Goal: Information Seeking & Learning: Find specific fact

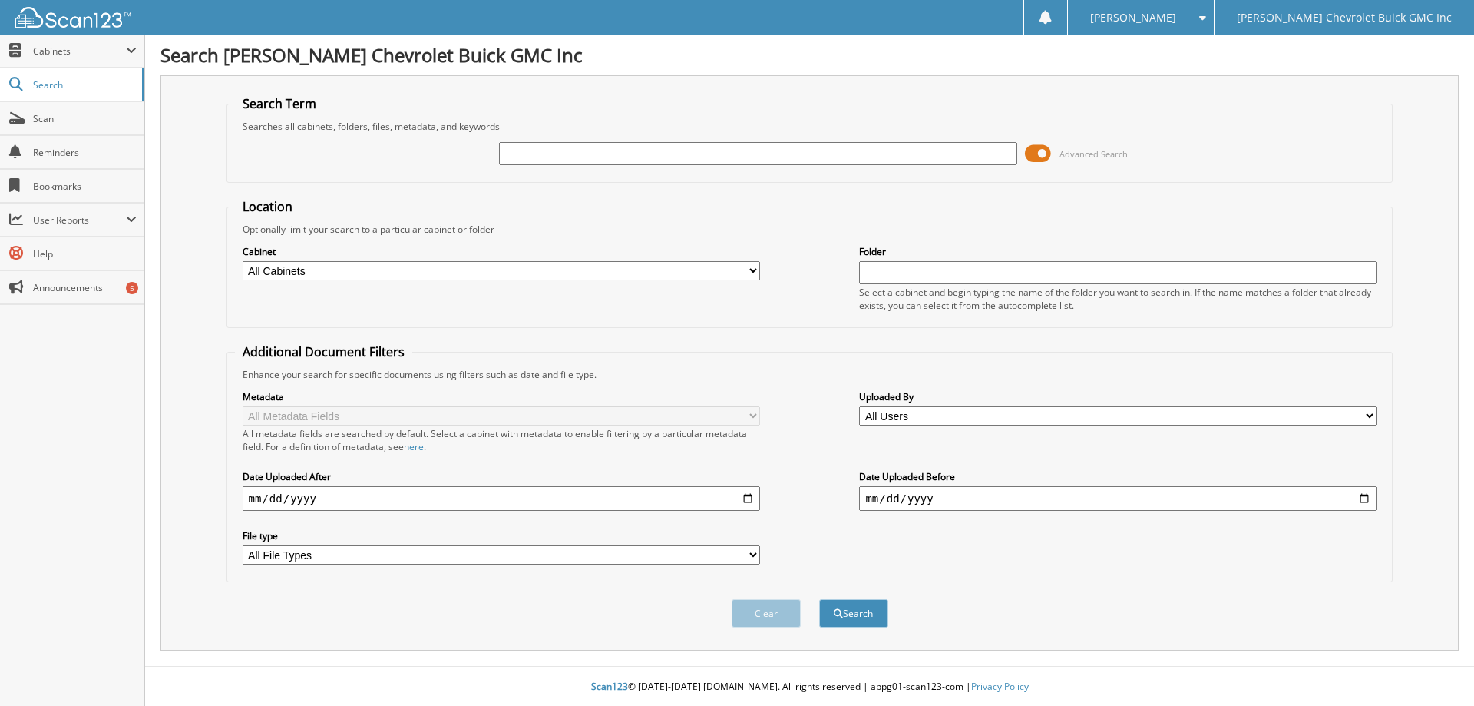
click at [559, 141] on div at bounding box center [757, 154] width 517 height 26
click at [547, 148] on input "text" at bounding box center [757, 153] width 517 height 23
type input "S1206007"
click at [819, 599] on button "Search" at bounding box center [853, 613] width 69 height 28
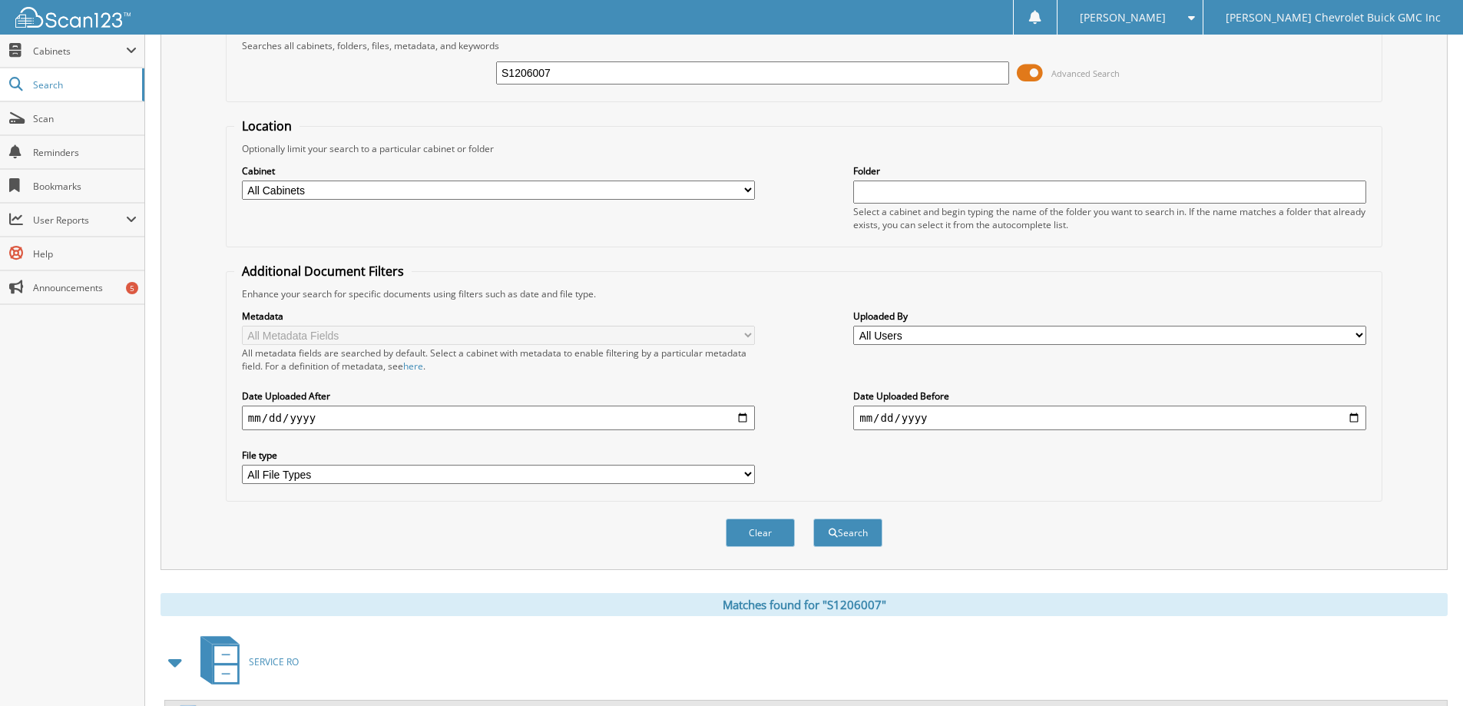
scroll to position [153, 0]
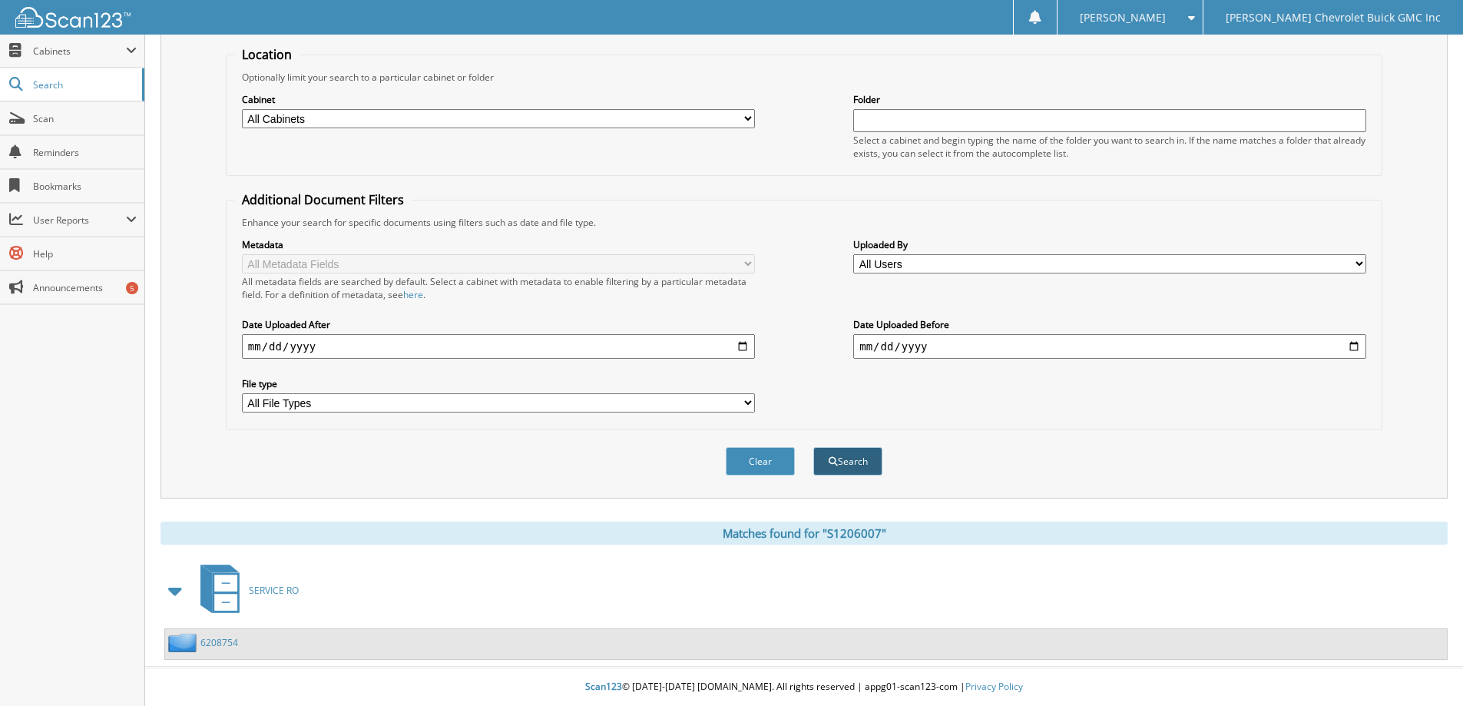
click at [858, 460] on button "Search" at bounding box center [847, 461] width 69 height 28
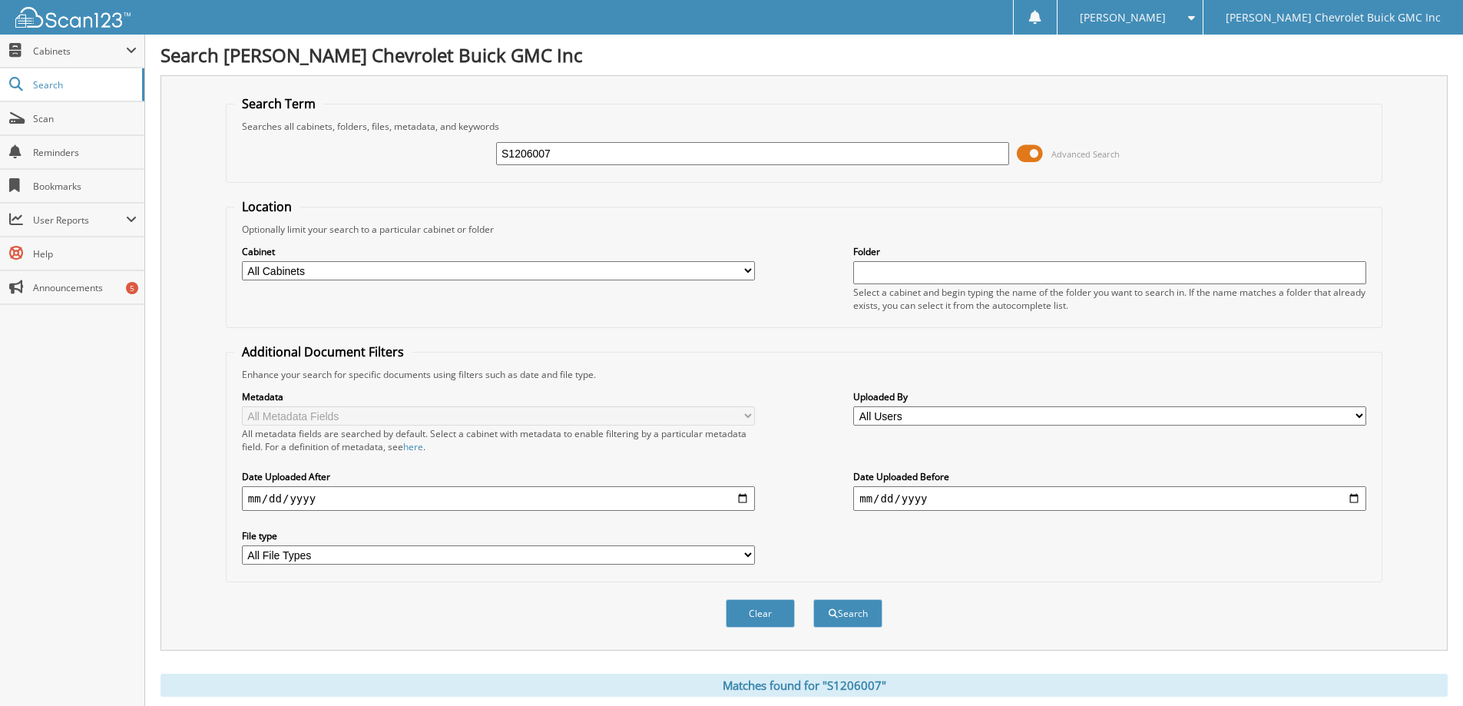
drag, startPoint x: 568, startPoint y: 150, endPoint x: 309, endPoint y: 160, distance: 259.7
click at [315, 160] on div "S1206007 Advanced Search" at bounding box center [803, 153] width 1139 height 41
type input "A"
type input "S1181014"
click at [813, 599] on button "Search" at bounding box center [847, 613] width 69 height 28
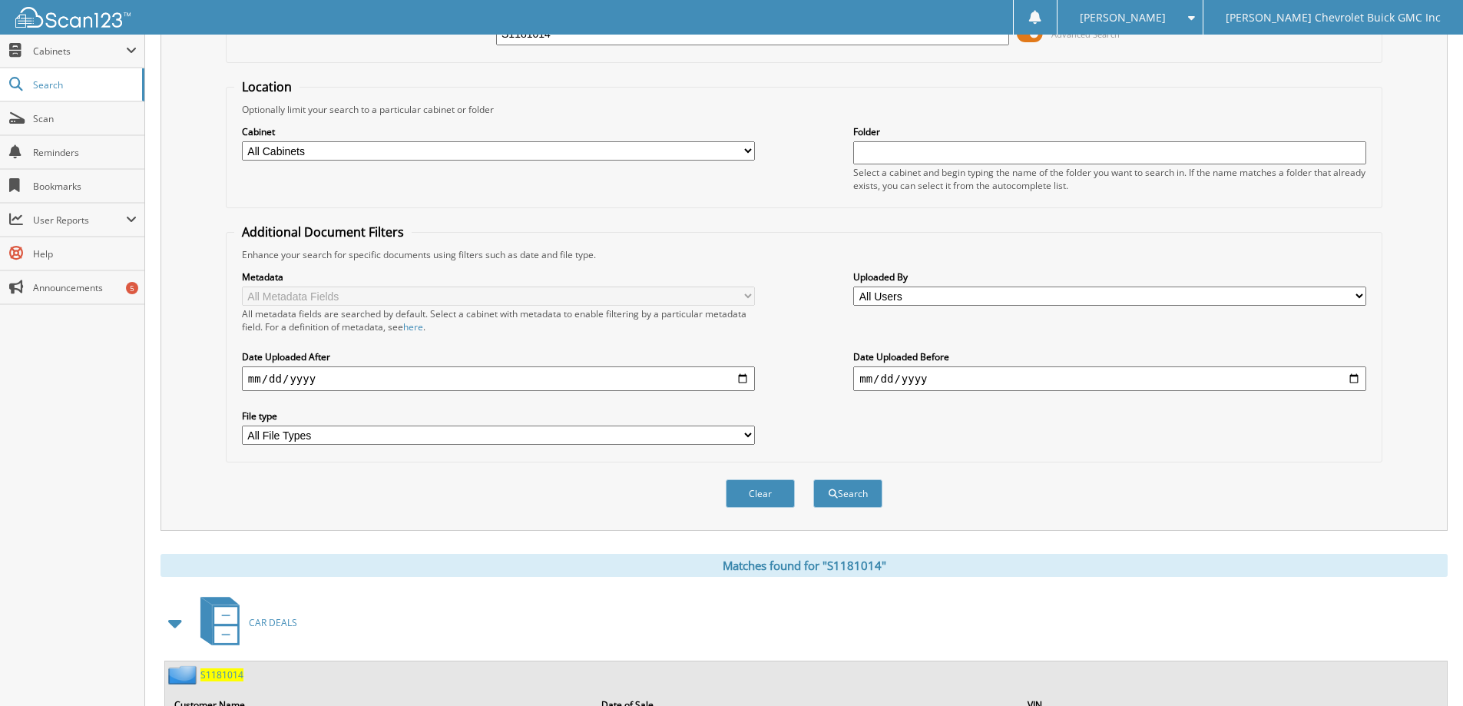
scroll to position [523, 0]
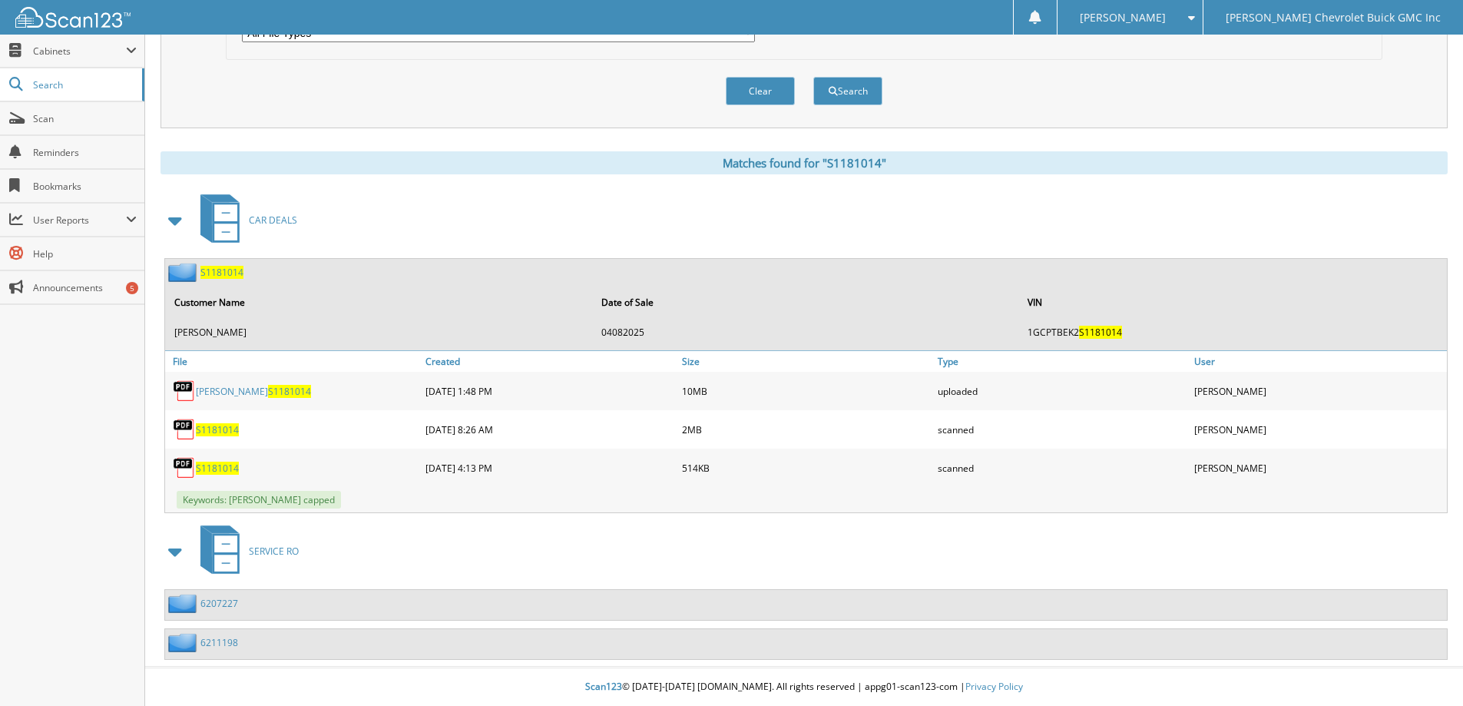
click at [283, 389] on span "S1181014" at bounding box center [289, 391] width 43 height 13
